Goal: Task Accomplishment & Management: Complete application form

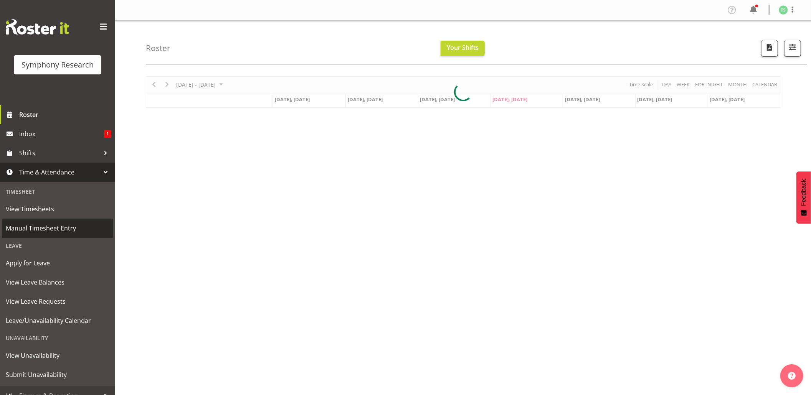
click at [43, 229] on span "Manual Timesheet Entry" at bounding box center [58, 229] width 104 height 12
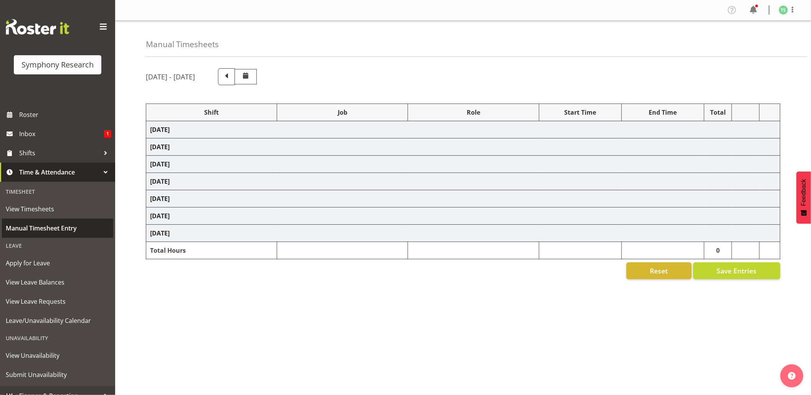
select select "81741"
select select "10587"
select select "47"
select select "81741"
select select "10587"
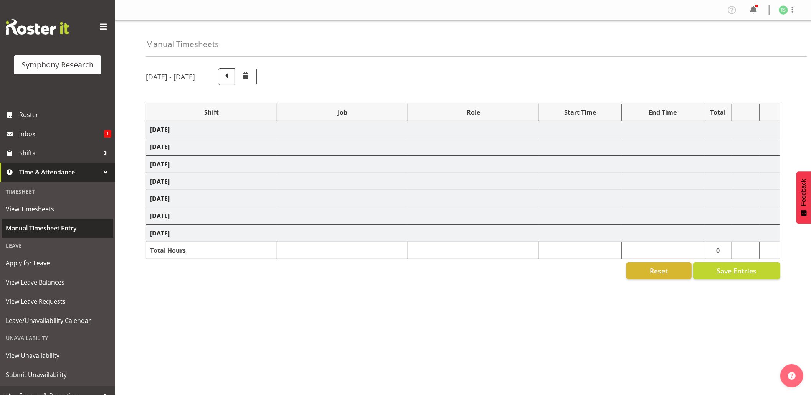
select select "47"
select select "48116"
select select "10587"
select select "47"
select select "56692"
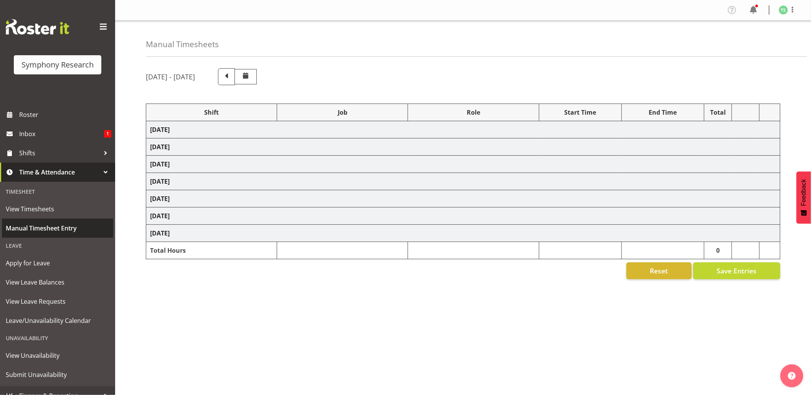
select select "10499"
select select "47"
select select "56692"
select select "10499"
select select "47"
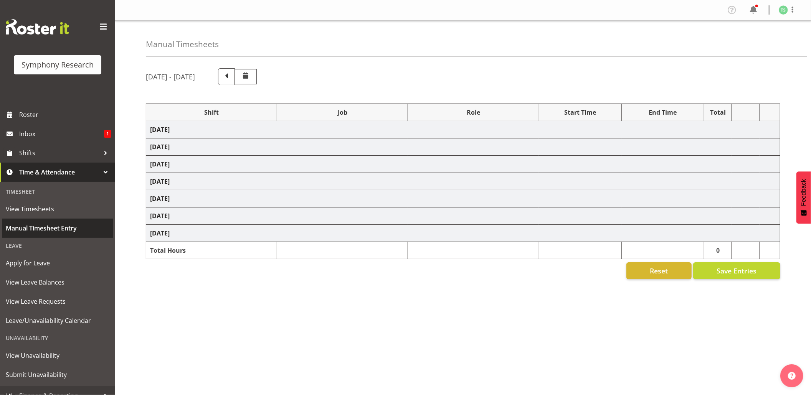
select select "81741"
select select "10587"
select select "47"
select select "81741"
select select "10587"
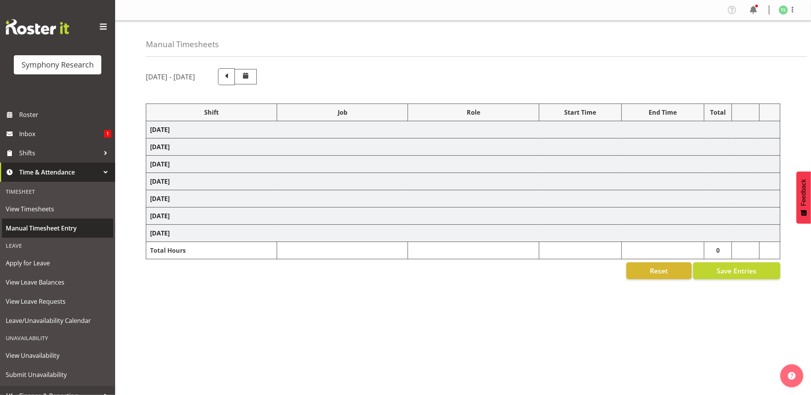
select select "47"
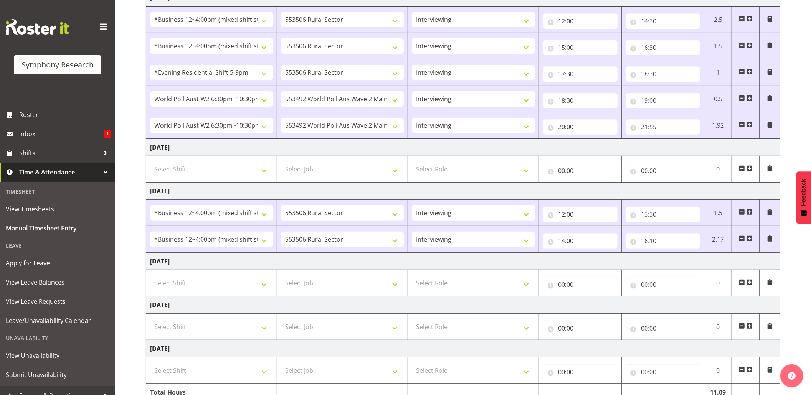
scroll to position [218, 0]
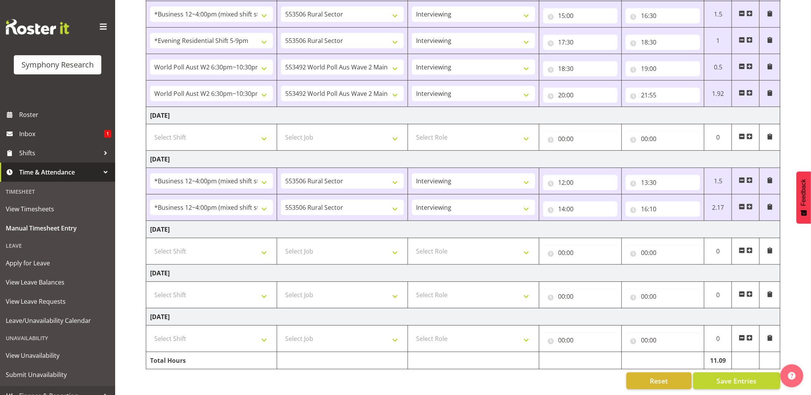
click at [750, 204] on span at bounding box center [749, 207] width 6 height 6
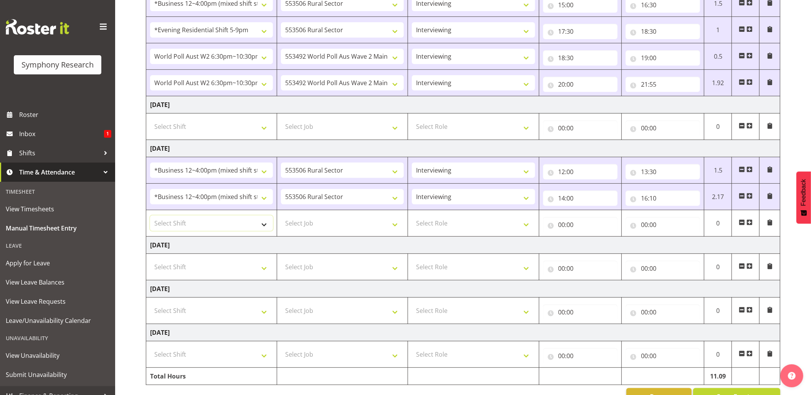
click at [264, 228] on select "Select Shift !!Weekend Residential (Roster IT Shift Label) *Business 9/10am ~ 4…" at bounding box center [211, 223] width 123 height 15
select select "48116"
click at [150, 218] on select "Select Shift !!Weekend Residential (Roster IT Shift Label) *Business 9/10am ~ 4…" at bounding box center [211, 223] width 123 height 15
click at [401, 229] on select "Select Job 550060 IF Admin 553492 World Poll Aus Wave 2 Main 2025 553493 World …" at bounding box center [342, 223] width 123 height 15
select select "10587"
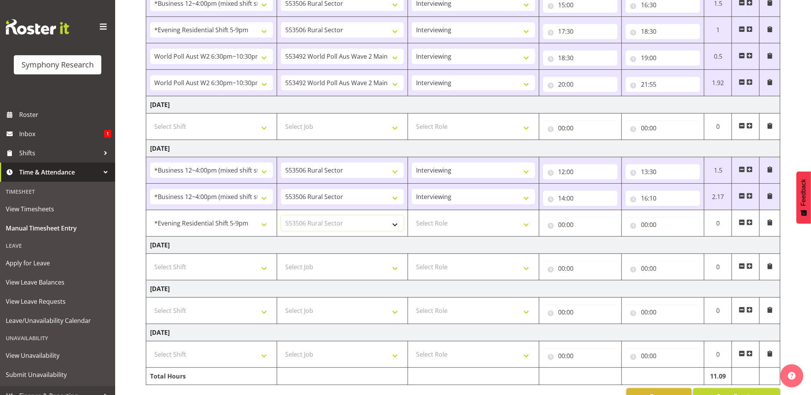
click at [281, 218] on select "Select Job 550060 IF Admin 553492 World Poll Aus Wave 2 Main 2025 553493 World …" at bounding box center [342, 223] width 123 height 15
click at [526, 231] on select "Select Role Briefing Interviewing" at bounding box center [473, 223] width 123 height 15
select select "47"
click at [412, 218] on select "Select Role Briefing Interviewing" at bounding box center [473, 223] width 123 height 15
click at [559, 232] on input "00:00" at bounding box center [580, 224] width 74 height 15
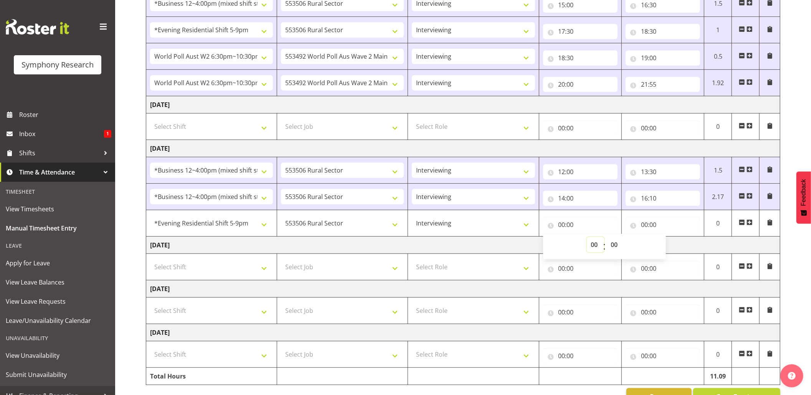
click at [594, 241] on select "00 01 02 03 04 05 06 07 08 09 10 11 12 13 14 15 16 17 18 19 20 21 22 23" at bounding box center [595, 244] width 17 height 15
select select "17"
click at [587, 239] on select "00 01 02 03 04 05 06 07 08 09 10 11 12 13 14 15 16 17 18 19 20 21 22 23" at bounding box center [595, 244] width 17 height 15
type input "17:00"
click at [644, 228] on input "00:00" at bounding box center [662, 224] width 74 height 15
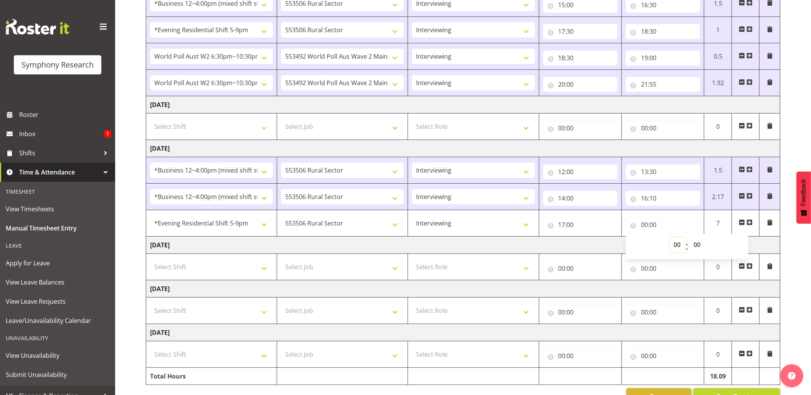
click at [679, 243] on select "00 01 02 03 04 05 06 07 08 09 10 11 12 13 14 15 16 17 18 19 20 21 22 23" at bounding box center [677, 244] width 17 height 15
select select "18"
click at [669, 239] on select "00 01 02 03 04 05 06 07 08 09 10 11 12 13 14 15 16 17 18 19 20 21 22 23" at bounding box center [677, 244] width 17 height 15
type input "18:00"
click at [653, 226] on input "18:00" at bounding box center [662, 224] width 74 height 15
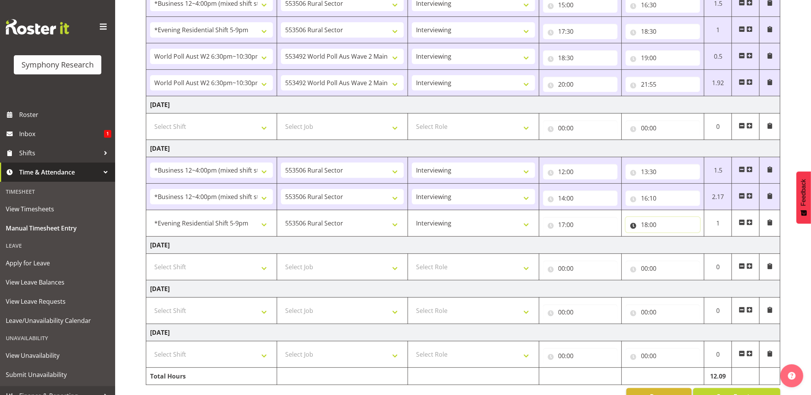
click at [653, 225] on input "18:00" at bounding box center [662, 224] width 74 height 15
click at [698, 241] on select "00 01 02 03 04 05 06 07 08 09 10 11 12 13 14 15 16 17 18 19 20 21 22 23 24 25 2…" at bounding box center [697, 244] width 17 height 15
select select "30"
click at [689, 239] on select "00 01 02 03 04 05 06 07 08 09 10 11 12 13 14 15 16 17 18 19 20 21 22 23 24 25 2…" at bounding box center [697, 244] width 17 height 15
type input "18:30"
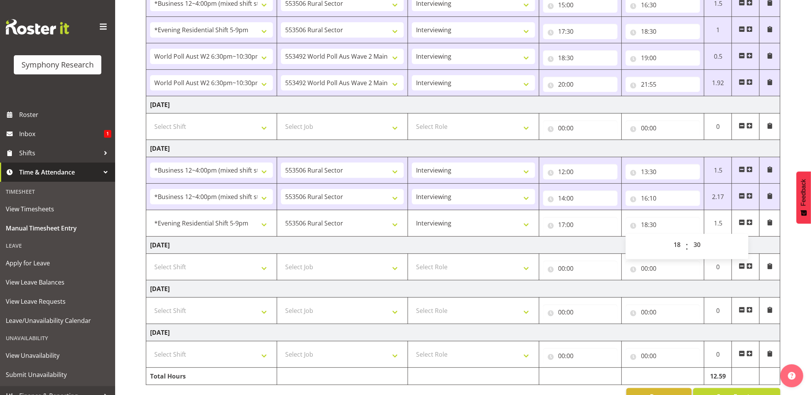
click at [750, 224] on span at bounding box center [749, 222] width 6 height 6
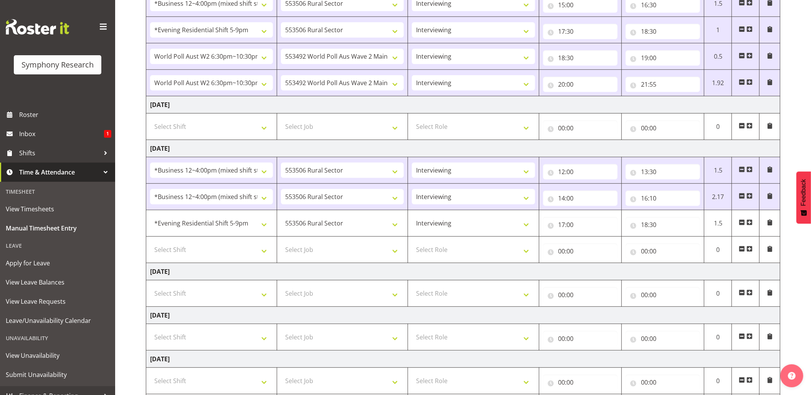
click at [275, 252] on td "Select Shift !!Weekend Residential (Roster IT Shift Label) *Business 9/10am ~ 4…" at bounding box center [211, 250] width 131 height 26
drag, startPoint x: 272, startPoint y: 257, endPoint x: 277, endPoint y: 257, distance: 5.0
click at [272, 257] on select "Select Shift !!Weekend Residential (Roster IT Shift Label) *Business 9/10am ~ 4…" at bounding box center [211, 249] width 123 height 15
select select "56692"
click at [150, 244] on select "Select Shift !!Weekend Residential (Roster IT Shift Label) *Business 9/10am ~ 4…" at bounding box center [211, 249] width 123 height 15
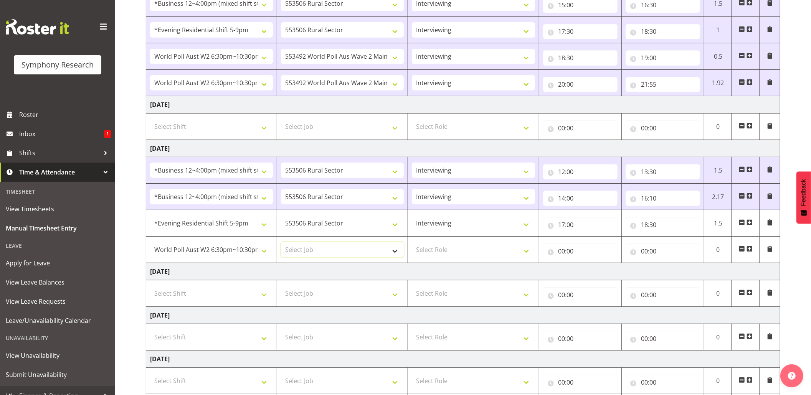
click at [394, 253] on select "Select Job 550060 IF Admin 553492 World Poll Aus Wave 2 Main 2025 553493 World …" at bounding box center [342, 249] width 123 height 15
click at [397, 262] on td "Select Job 550060 IF Admin 553492 World Poll Aus Wave 2 Main 2025 553493 World …" at bounding box center [342, 250] width 131 height 26
click at [397, 256] on select "Select Job 550060 IF Admin 553492 World Poll Aus Wave 2 Main 2025 553493 World …" at bounding box center [342, 249] width 123 height 15
select select "10499"
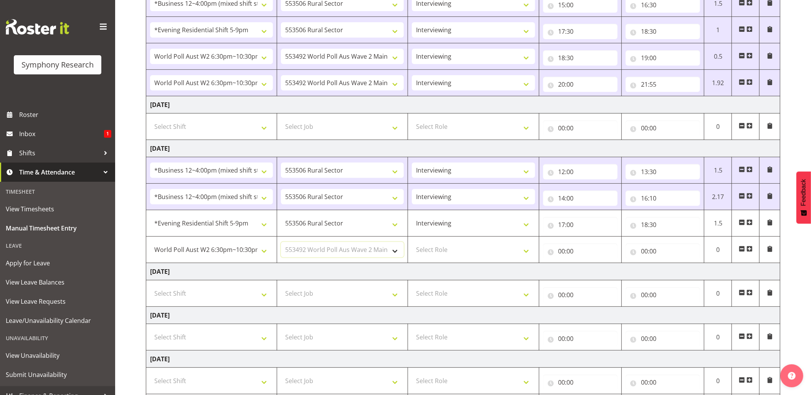
click at [281, 244] on select "Select Job 550060 IF Admin 553492 World Poll Aus Wave 2 Main 2025 553493 World …" at bounding box center [342, 249] width 123 height 15
drag, startPoint x: 525, startPoint y: 252, endPoint x: 522, endPoint y: 259, distance: 8.3
click at [525, 252] on select "Select Role Briefing Interviewing" at bounding box center [473, 249] width 123 height 15
select select "47"
click at [412, 244] on select "Select Role Briefing Interviewing" at bounding box center [473, 249] width 123 height 15
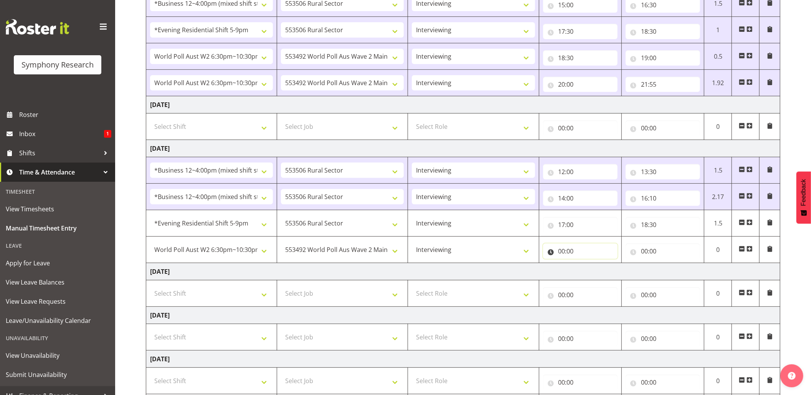
click at [559, 255] on input "00:00" at bounding box center [580, 251] width 74 height 15
click at [589, 272] on select "00 01 02 03 04 05 06 07 08 09 10 11 12 13 14 15 16 17 18 19 20 21 22 23" at bounding box center [595, 271] width 17 height 15
select select "19"
click at [587, 266] on select "00 01 02 03 04 05 06 07 08 09 10 11 12 13 14 15 16 17 18 19 20 21 22 23" at bounding box center [595, 271] width 17 height 15
type input "19:00"
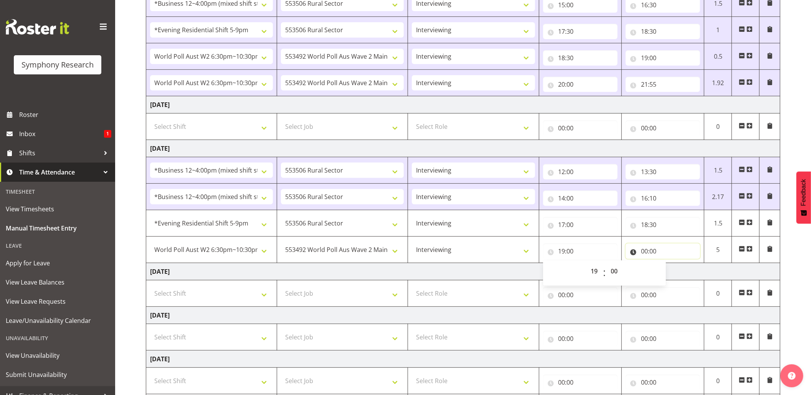
click at [645, 254] on input "00:00" at bounding box center [662, 251] width 74 height 15
click at [672, 268] on select "00 01 02 03 04 05 06 07 08 09 10 11 12 13 14 15 16 17 18 19 20 21 22 23" at bounding box center [677, 271] width 17 height 15
select select "22"
click at [669, 266] on select "00 01 02 03 04 05 06 07 08 09 10 11 12 13 14 15 16 17 18 19 20 21 22 23" at bounding box center [677, 271] width 17 height 15
type input "22:00"
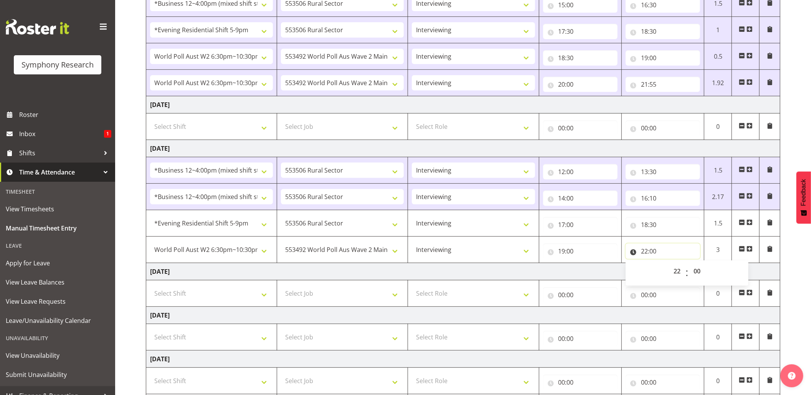
click at [651, 252] on input "22:00" at bounding box center [662, 251] width 74 height 15
click at [694, 269] on select "00 01 02 03 04 05 06 07 08 09 10 11 12 13 14 15 16 17 18 19 20 21 22 23 24 25 2…" at bounding box center [697, 271] width 17 height 15
select select "30"
click at [689, 266] on select "00 01 02 03 04 05 06 07 08 09 10 11 12 13 14 15 16 17 18 19 20 21 22 23 24 25 2…" at bounding box center [697, 271] width 17 height 15
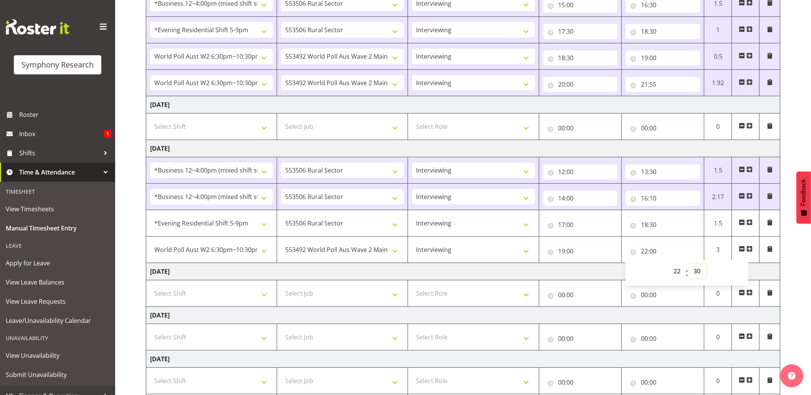
type input "22:30"
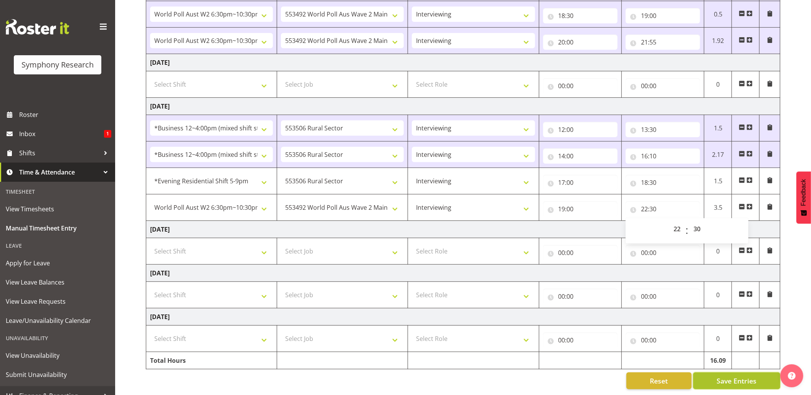
click at [731, 373] on button "Save Entries" at bounding box center [736, 381] width 87 height 17
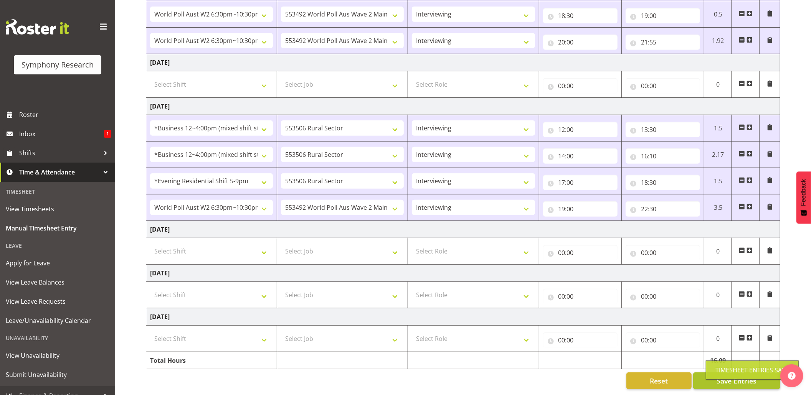
click at [724, 367] on div "Timesheet Entries Save" at bounding box center [752, 370] width 74 height 9
click at [729, 374] on button "Save Entries" at bounding box center [736, 381] width 87 height 17
click at [728, 376] on span "Save Entries" at bounding box center [736, 381] width 40 height 10
click at [719, 376] on span "Save Entries" at bounding box center [736, 381] width 40 height 10
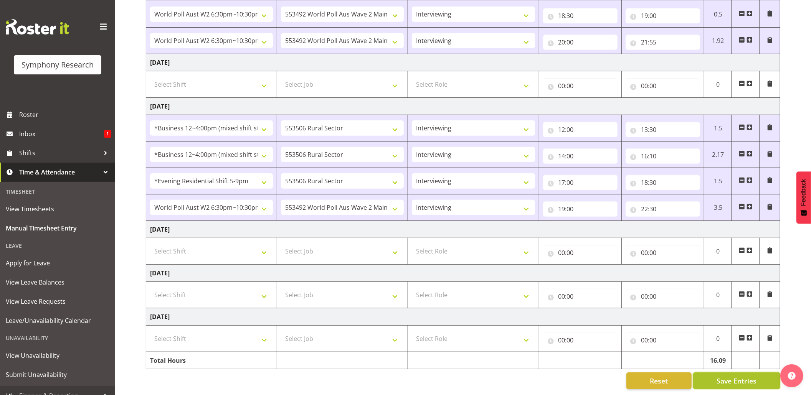
click at [719, 376] on span "Save Entries" at bounding box center [736, 381] width 40 height 10
click at [718, 376] on span "Save Entries" at bounding box center [736, 381] width 40 height 10
click at [718, 365] on div "Timesheet Entries Save" at bounding box center [752, 370] width 93 height 19
click at [718, 373] on button "Save Entries" at bounding box center [736, 381] width 87 height 17
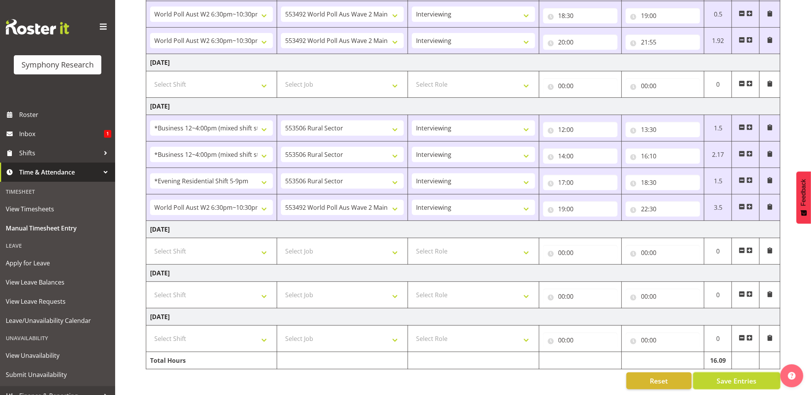
click at [718, 373] on button "Save Entries" at bounding box center [736, 381] width 87 height 17
click at [19, 154] on span "Shifts" at bounding box center [59, 153] width 81 height 12
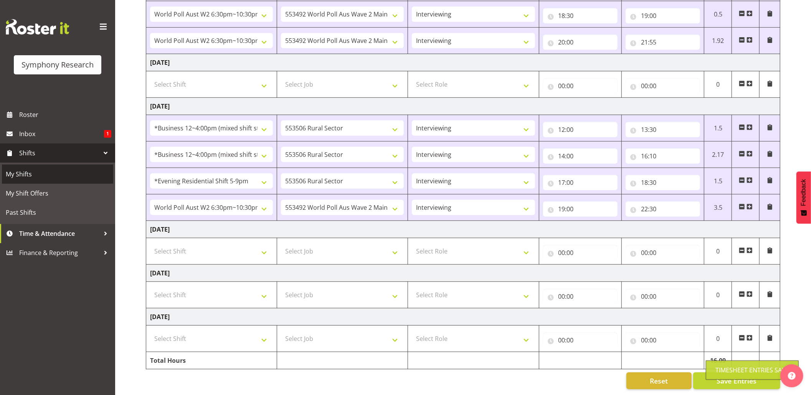
click at [20, 171] on span "My Shifts" at bounding box center [58, 174] width 104 height 12
